Goal: Task Accomplishment & Management: Manage account settings

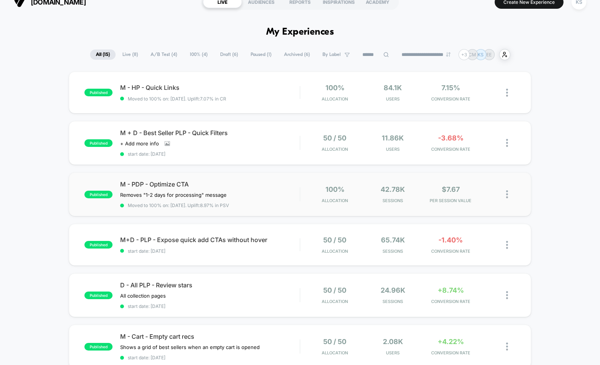
scroll to position [12, 0]
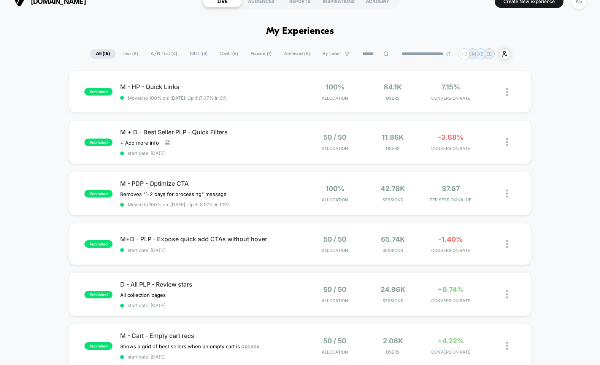
click at [163, 54] on span "A/B Test ( 4 )" at bounding box center [164, 54] width 38 height 10
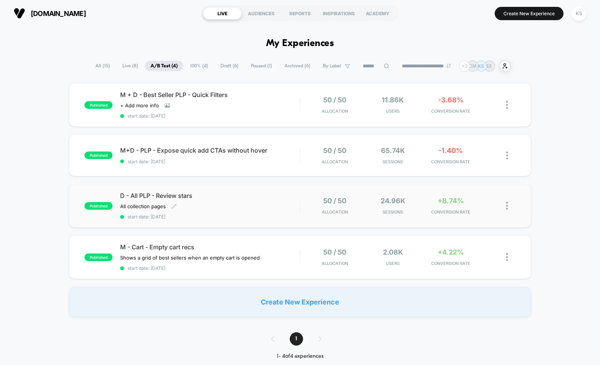
click at [275, 213] on div "D - All PLP - Review stars All collection pages﻿ Click to edit experience detai…" at bounding box center [209, 206] width 179 height 28
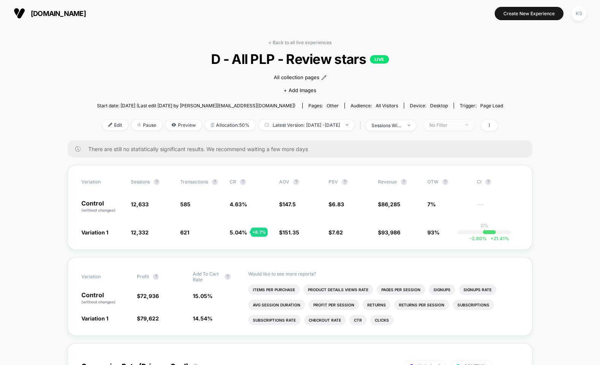
click at [447, 122] on div "No Filter" at bounding box center [444, 125] width 30 height 6
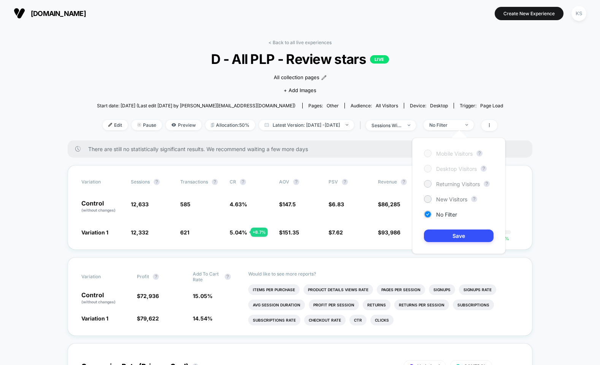
click at [455, 184] on span "Returning Visitors" at bounding box center [458, 184] width 44 height 6
click at [457, 236] on button "Save" at bounding box center [459, 235] width 70 height 13
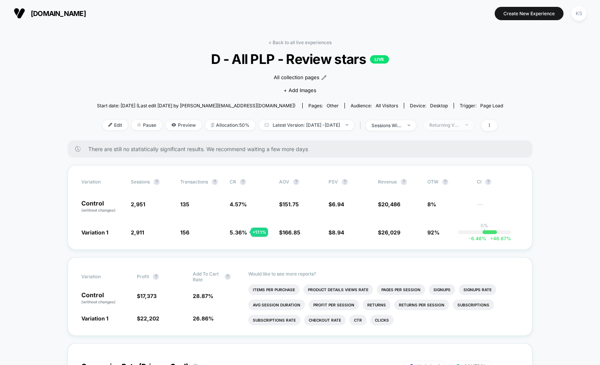
click at [459, 121] on span "Returning Visitors" at bounding box center [449, 125] width 50 height 10
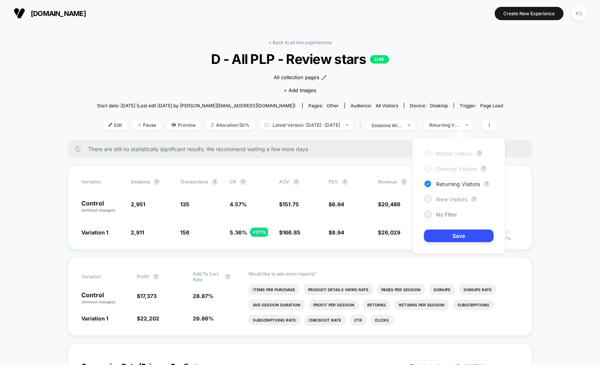
click at [460, 199] on span "New Visitors" at bounding box center [451, 199] width 31 height 6
click at [452, 237] on button "Save" at bounding box center [459, 235] width 70 height 13
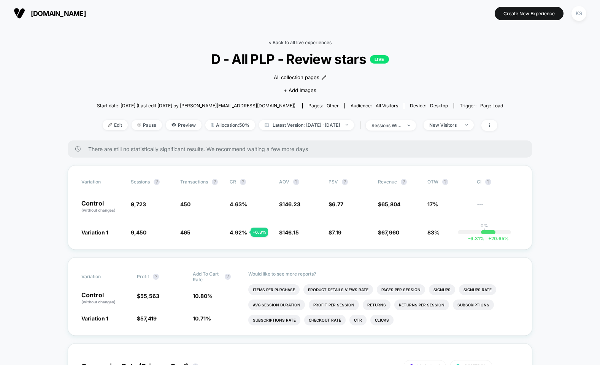
click at [268, 44] on link "< Back to all live experiences" at bounding box center [299, 43] width 63 height 6
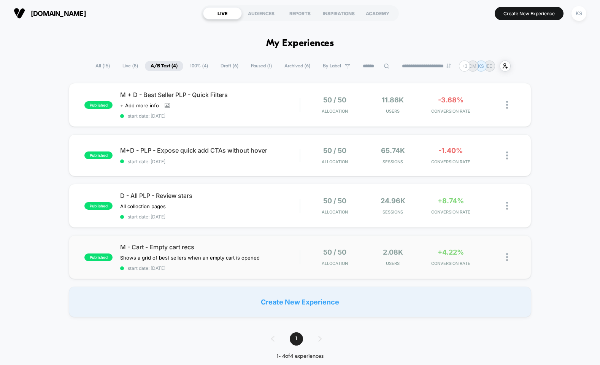
click at [237, 241] on div "published M - Cart - Empty cart recs Shows a grid of best sellers when an empty…" at bounding box center [300, 257] width 462 height 44
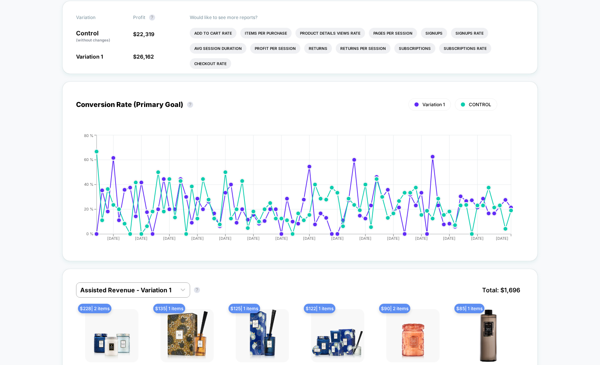
scroll to position [424, 0]
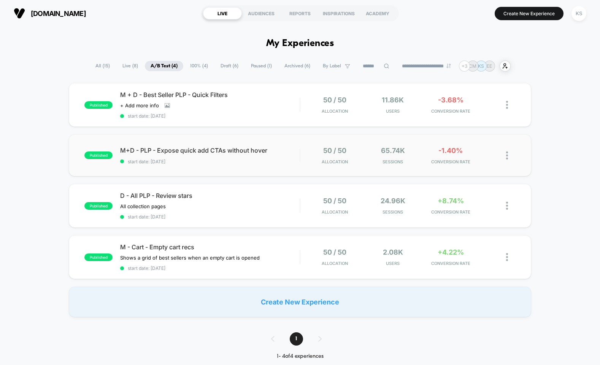
click at [259, 172] on div "published M+D - PLP - Expose quick add CTAs without hover start date: [DATE] 50…" at bounding box center [300, 155] width 462 height 42
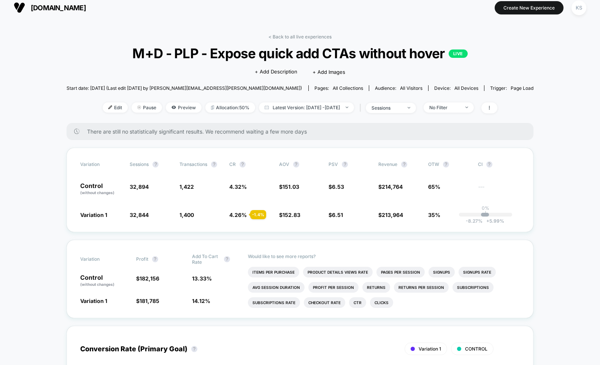
scroll to position [8, 0]
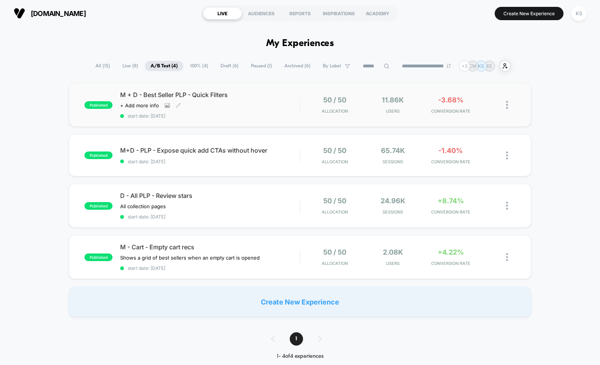
click at [260, 116] on span "start date: [DATE]" at bounding box center [209, 116] width 179 height 6
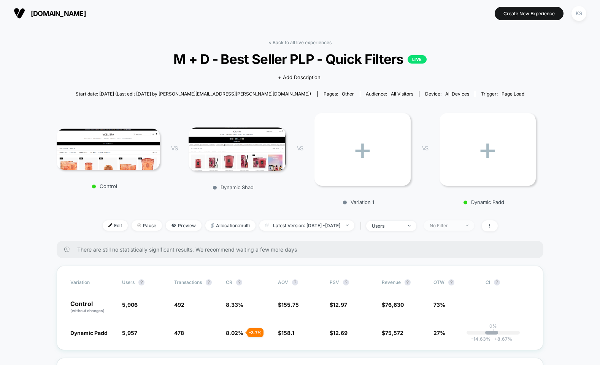
click at [474, 224] on span "No Filter" at bounding box center [449, 225] width 50 height 10
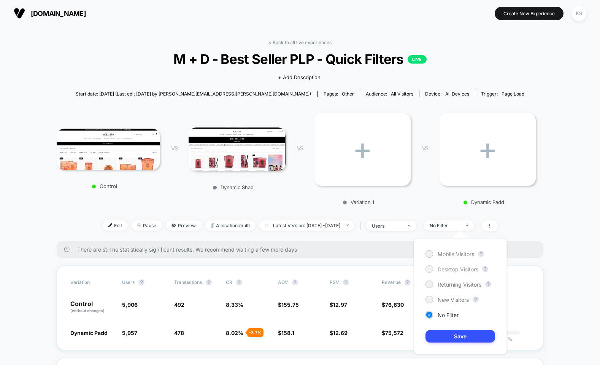
click at [455, 269] on span "Desktop Visitors" at bounding box center [458, 269] width 41 height 6
click at [451, 284] on span "Returning Visitors" at bounding box center [460, 284] width 44 height 6
click at [457, 336] on button "Save" at bounding box center [460, 336] width 70 height 13
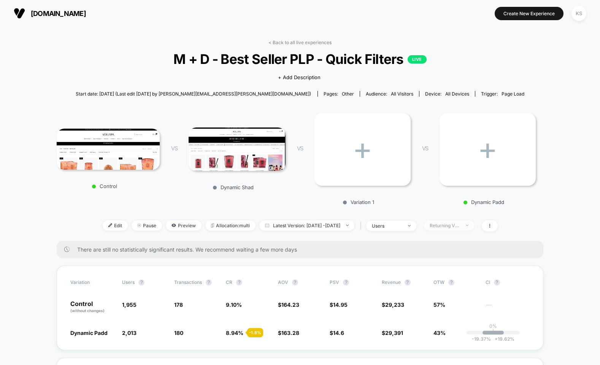
click at [453, 225] on div "Returning Visitors" at bounding box center [445, 225] width 30 height 6
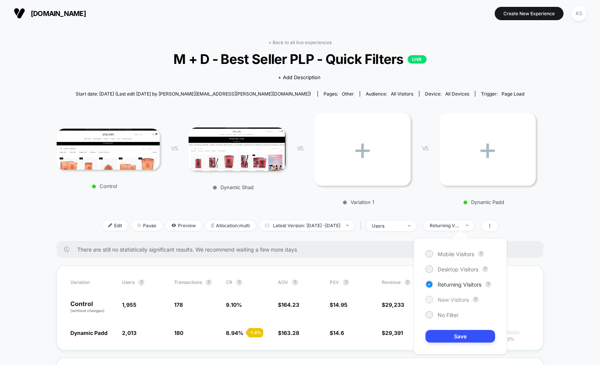
click at [442, 303] on div "New Visitors" at bounding box center [446, 299] width 43 height 8
click at [447, 339] on button "Save" at bounding box center [460, 336] width 70 height 13
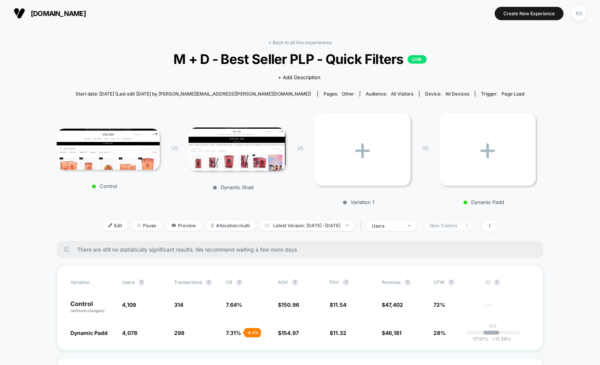
click at [460, 223] on div "New Visitors" at bounding box center [445, 225] width 30 height 6
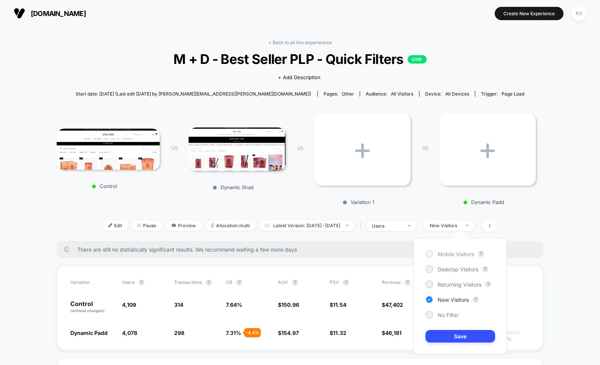
click at [460, 254] on span "Mobile Visitors" at bounding box center [456, 254] width 37 height 6
click at [457, 335] on button "Save" at bounding box center [460, 336] width 70 height 13
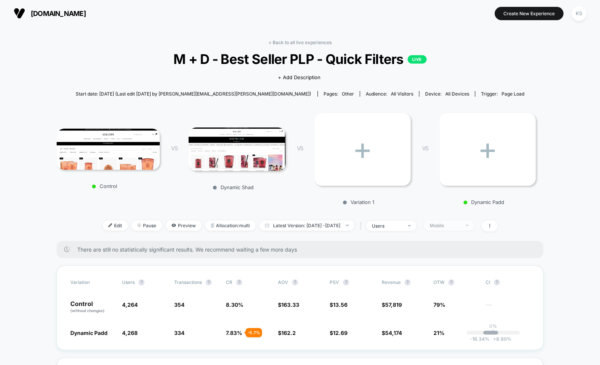
click at [451, 222] on div "Mobile" at bounding box center [445, 225] width 30 height 6
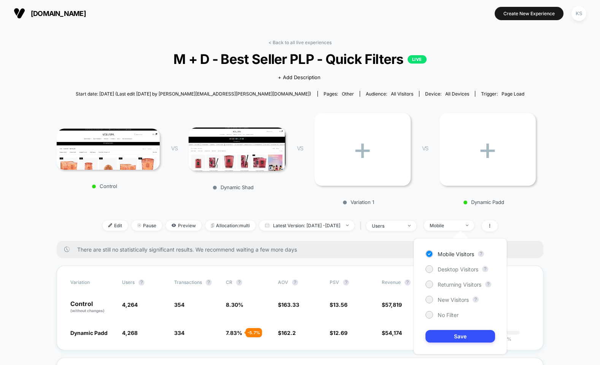
click at [451, 274] on div "Mobile Visitors ? Desktop Visitors ? Returning Visitors ? New Visitors ? No Fil…" at bounding box center [460, 296] width 93 height 116
click at [451, 272] on div "Desktop Visitors" at bounding box center [451, 269] width 53 height 8
click at [458, 337] on button "Save" at bounding box center [460, 336] width 70 height 13
